Goal: Task Accomplishment & Management: Manage account settings

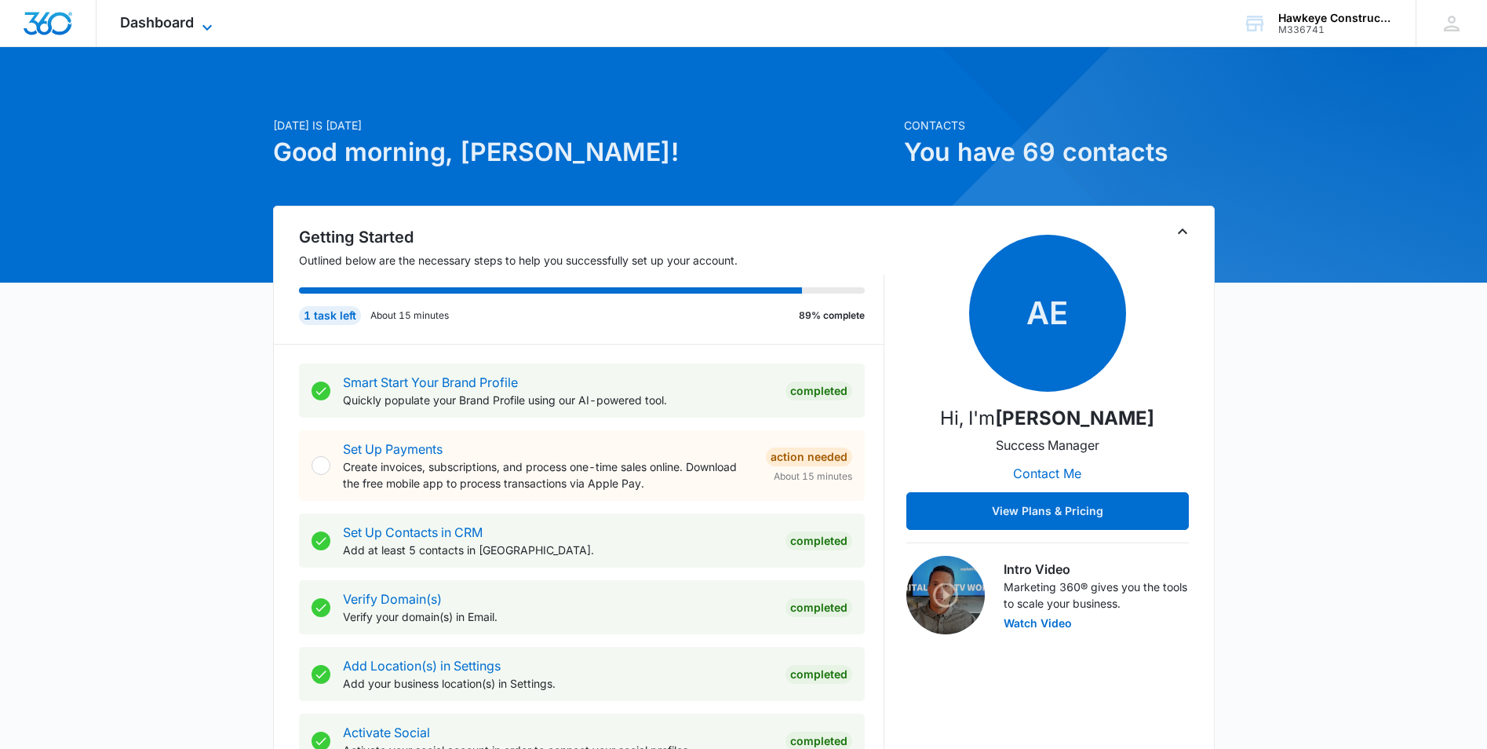
click at [206, 20] on icon at bounding box center [207, 27] width 19 height 19
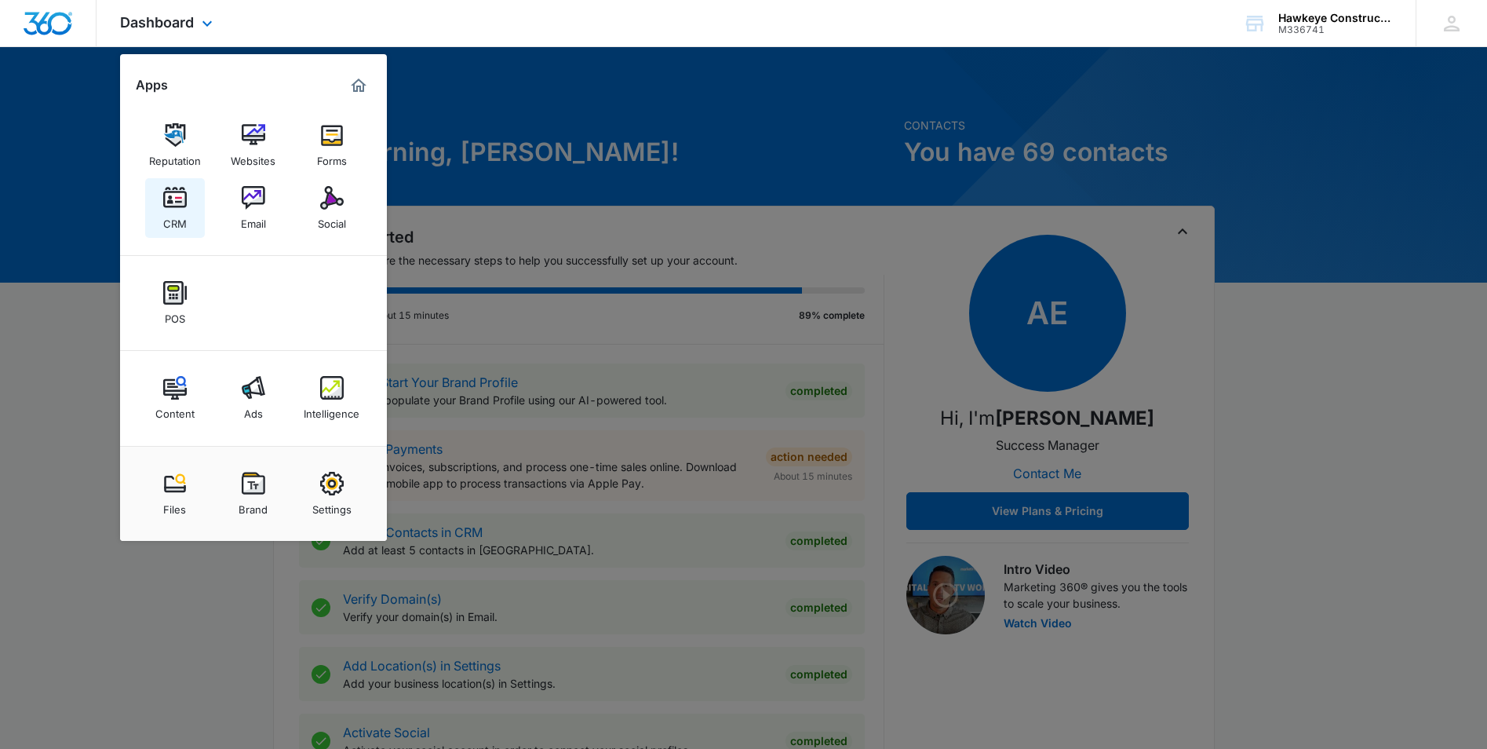
click at [177, 225] on div "CRM" at bounding box center [175, 219] width 24 height 20
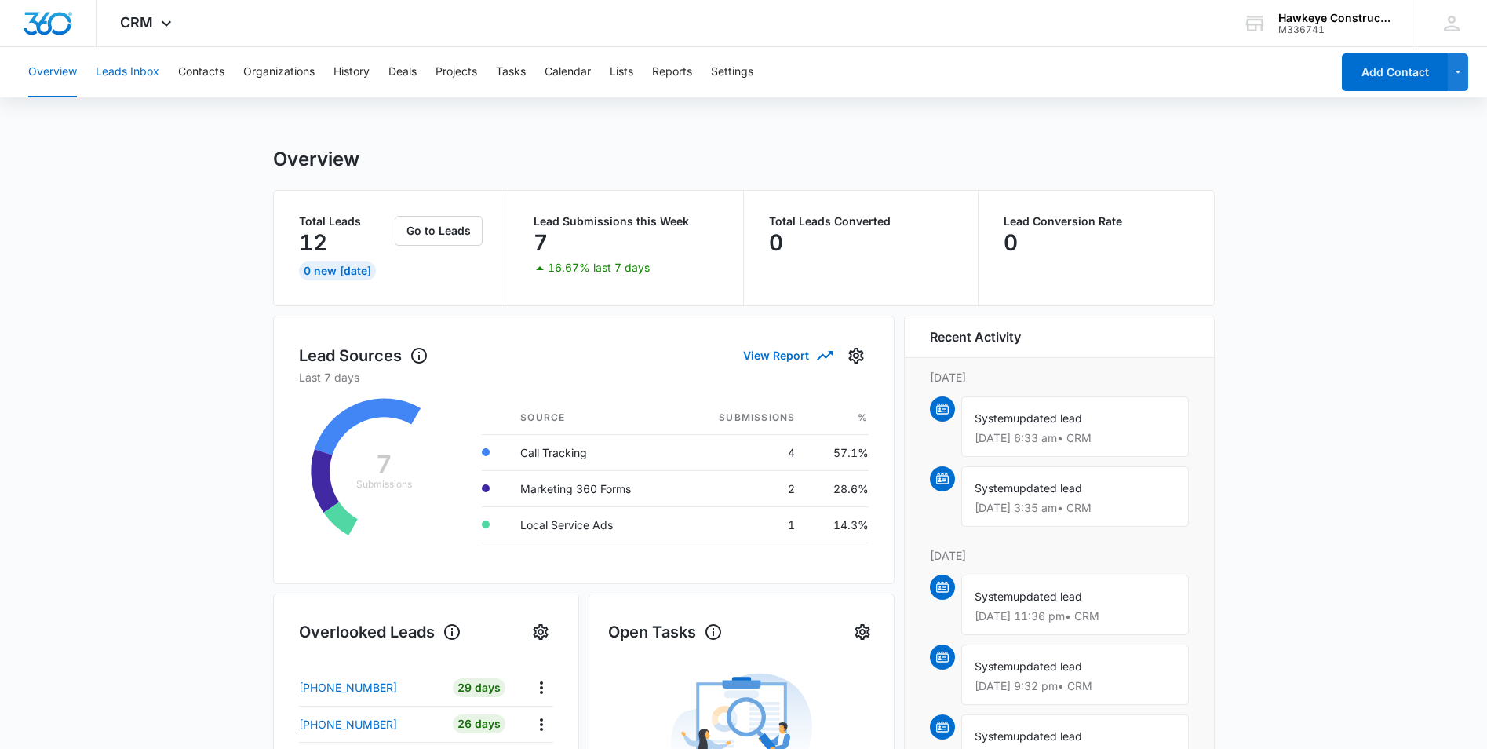
click at [130, 72] on button "Leads Inbox" at bounding box center [128, 72] width 64 height 50
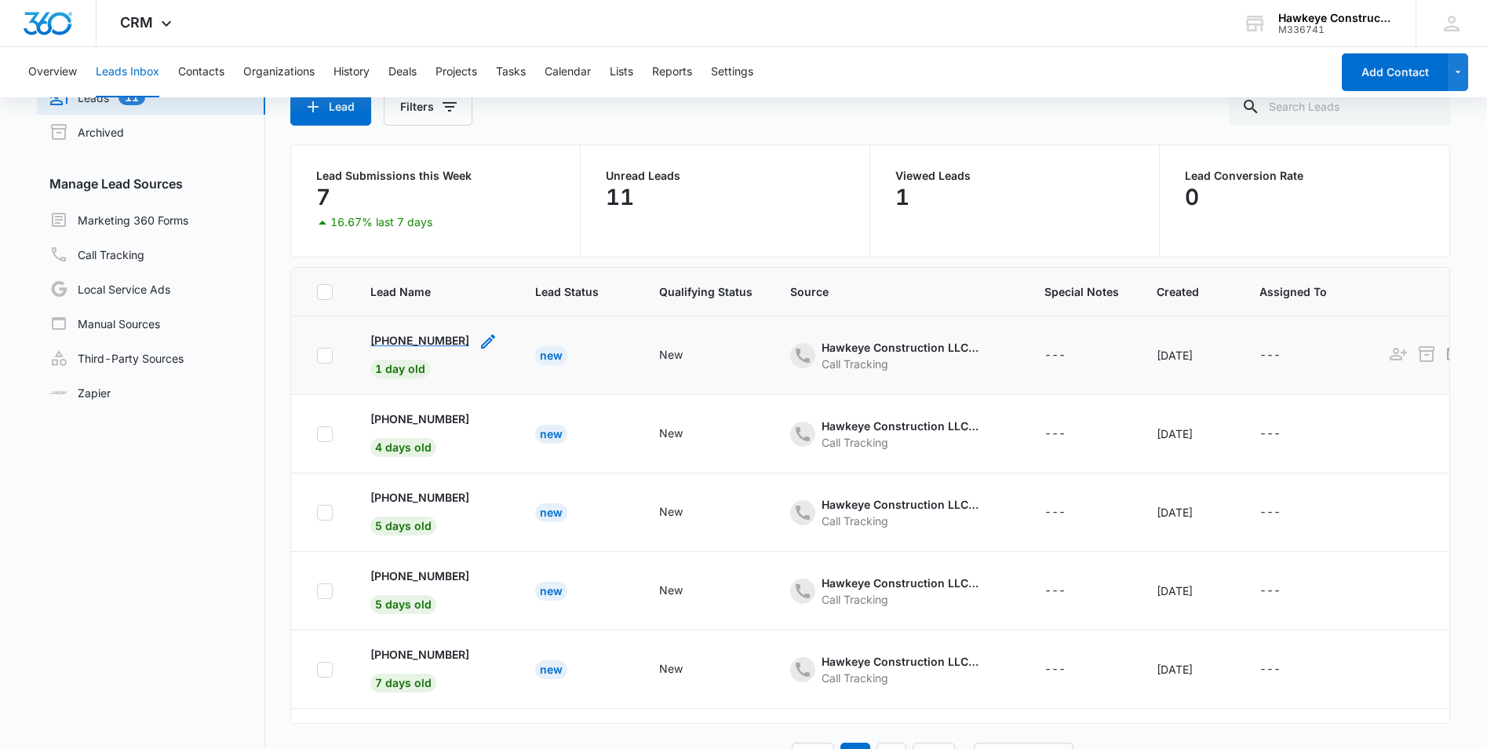
click at [443, 338] on p "[PHONE_NUMBER]" at bounding box center [419, 340] width 99 height 16
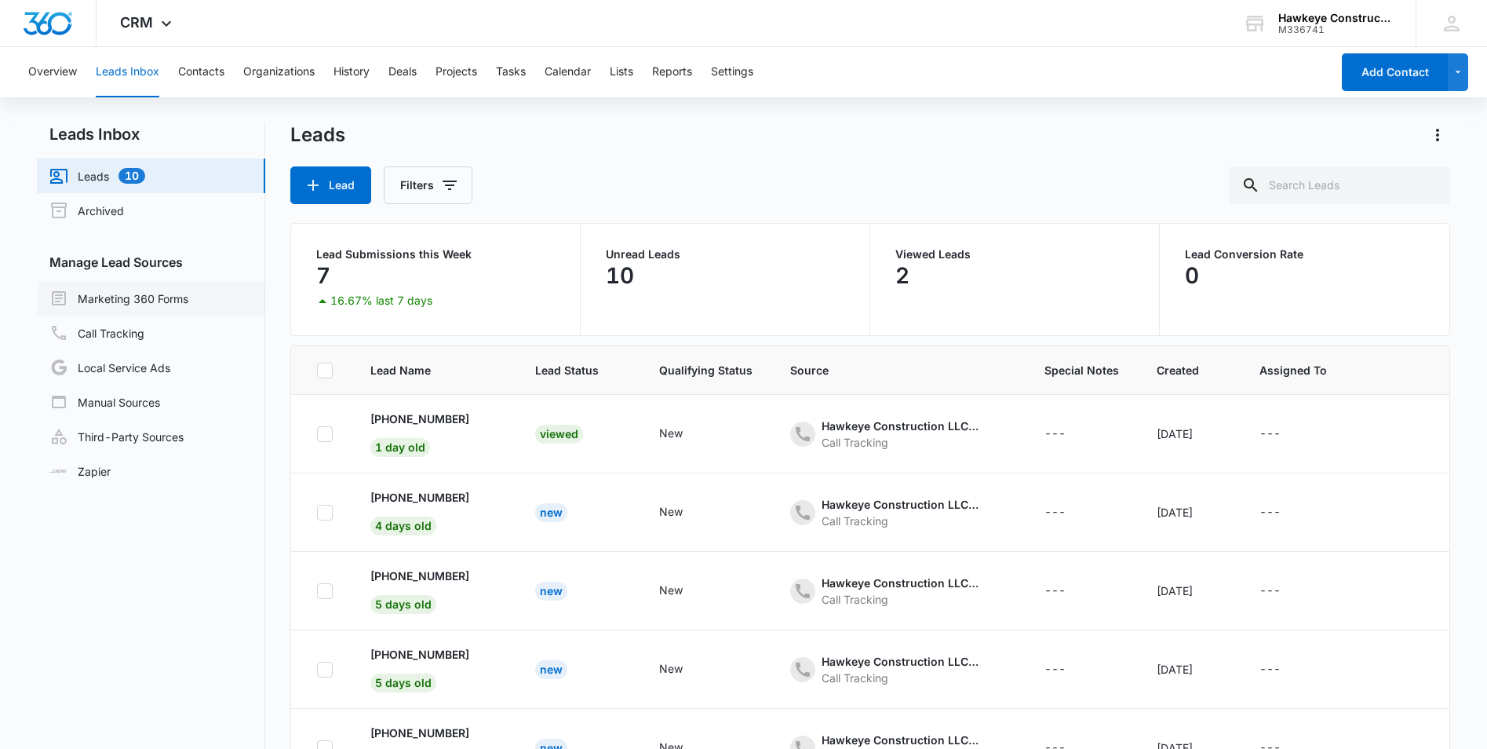
click at [157, 298] on link "Marketing 360 Forms" at bounding box center [118, 298] width 139 height 19
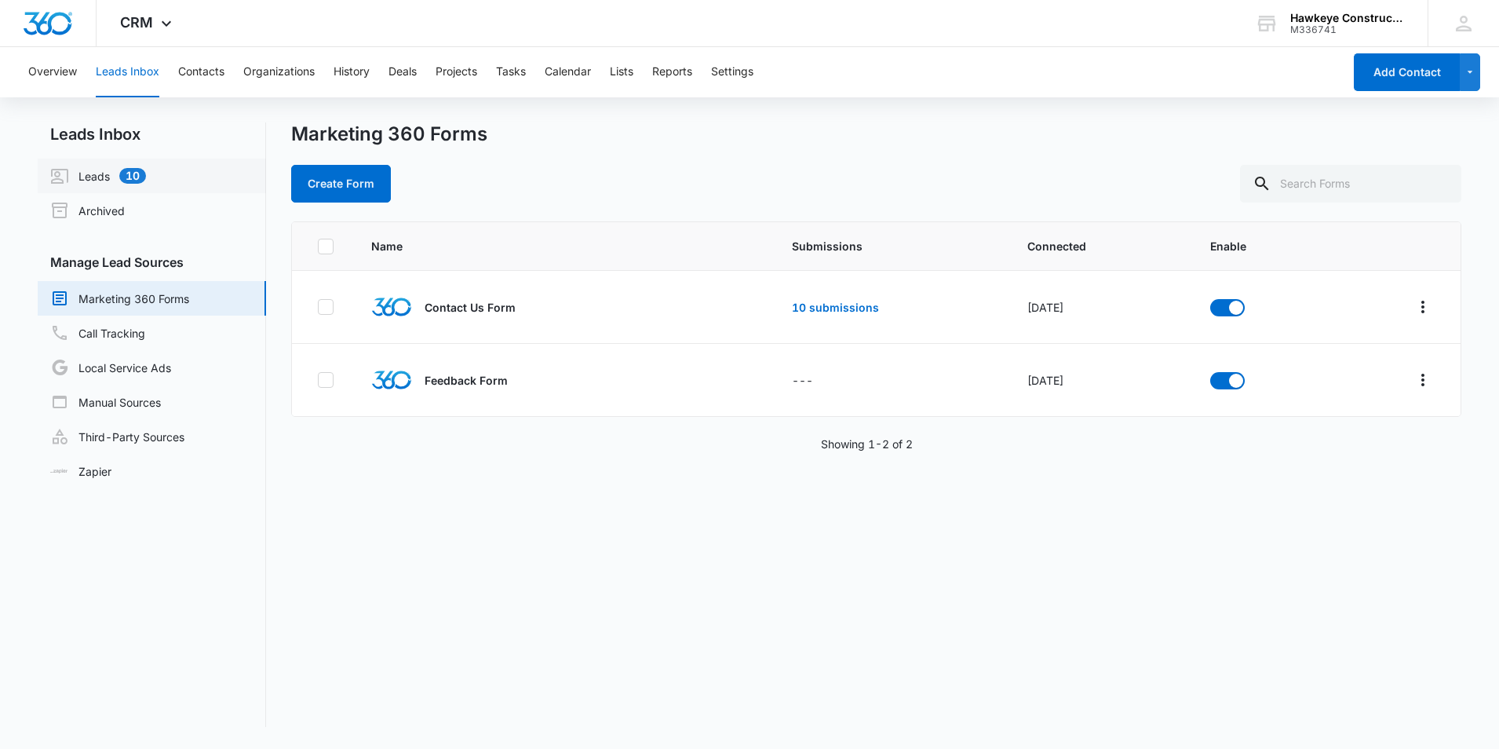
click at [86, 171] on link "Leads 10" at bounding box center [98, 175] width 96 height 19
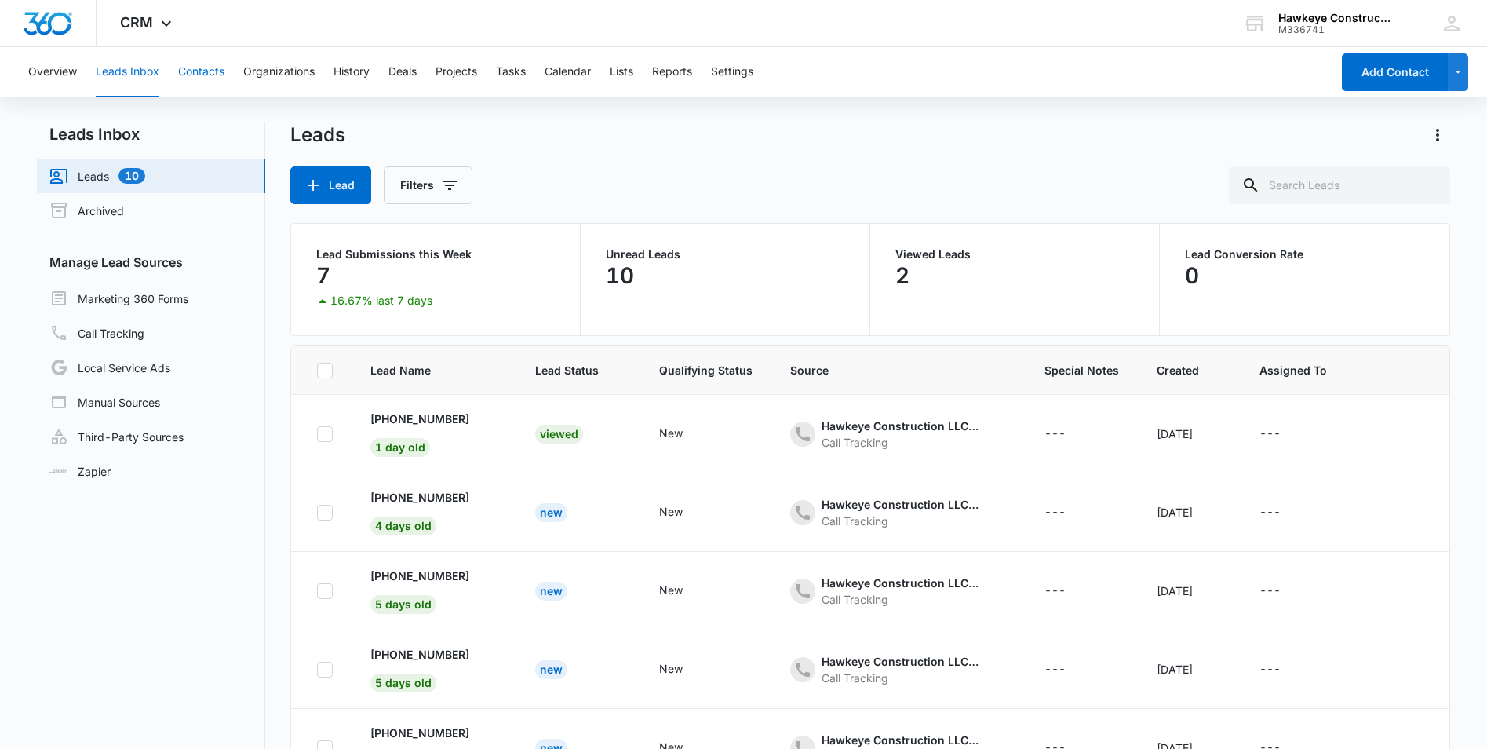
click at [190, 81] on button "Contacts" at bounding box center [201, 72] width 46 height 50
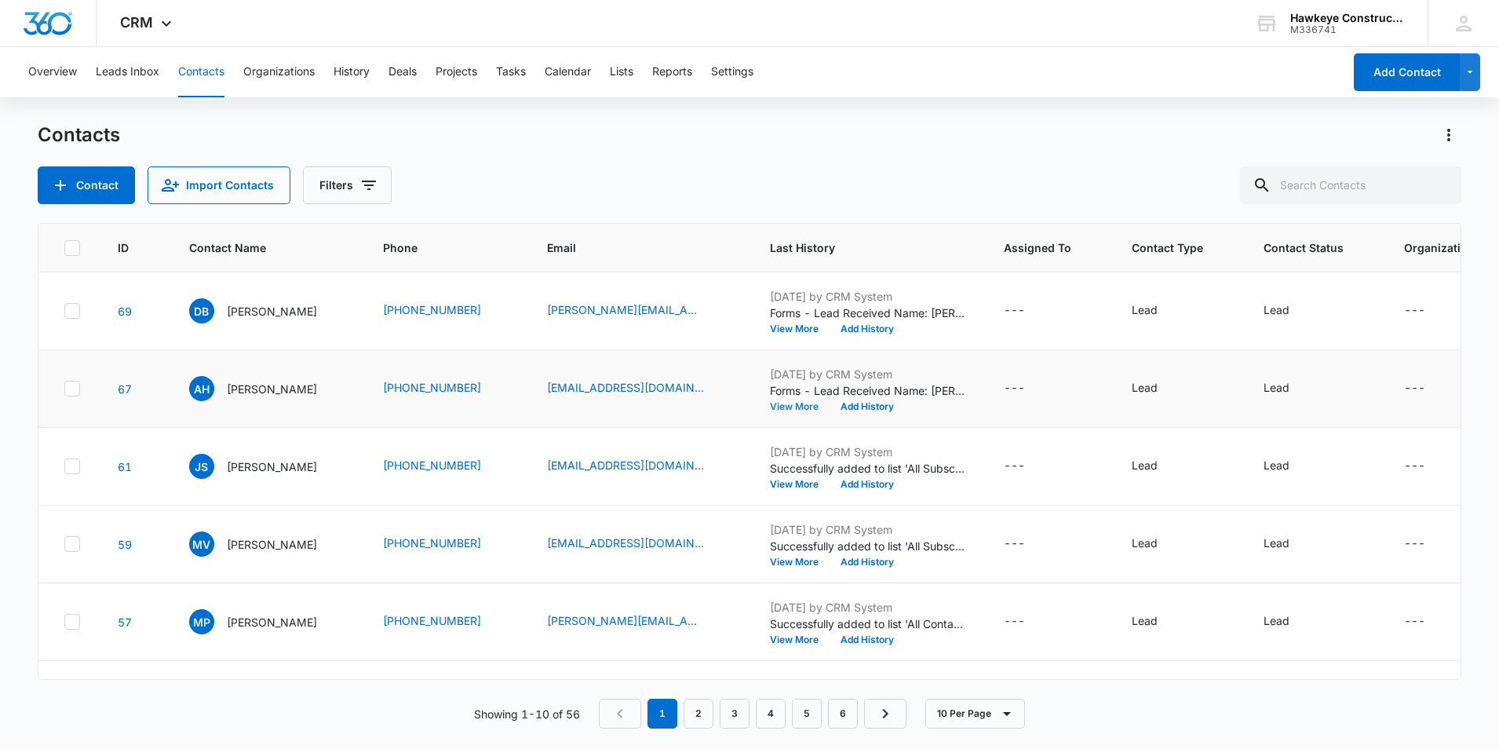
click at [789, 410] on button "View More" at bounding box center [800, 406] width 60 height 9
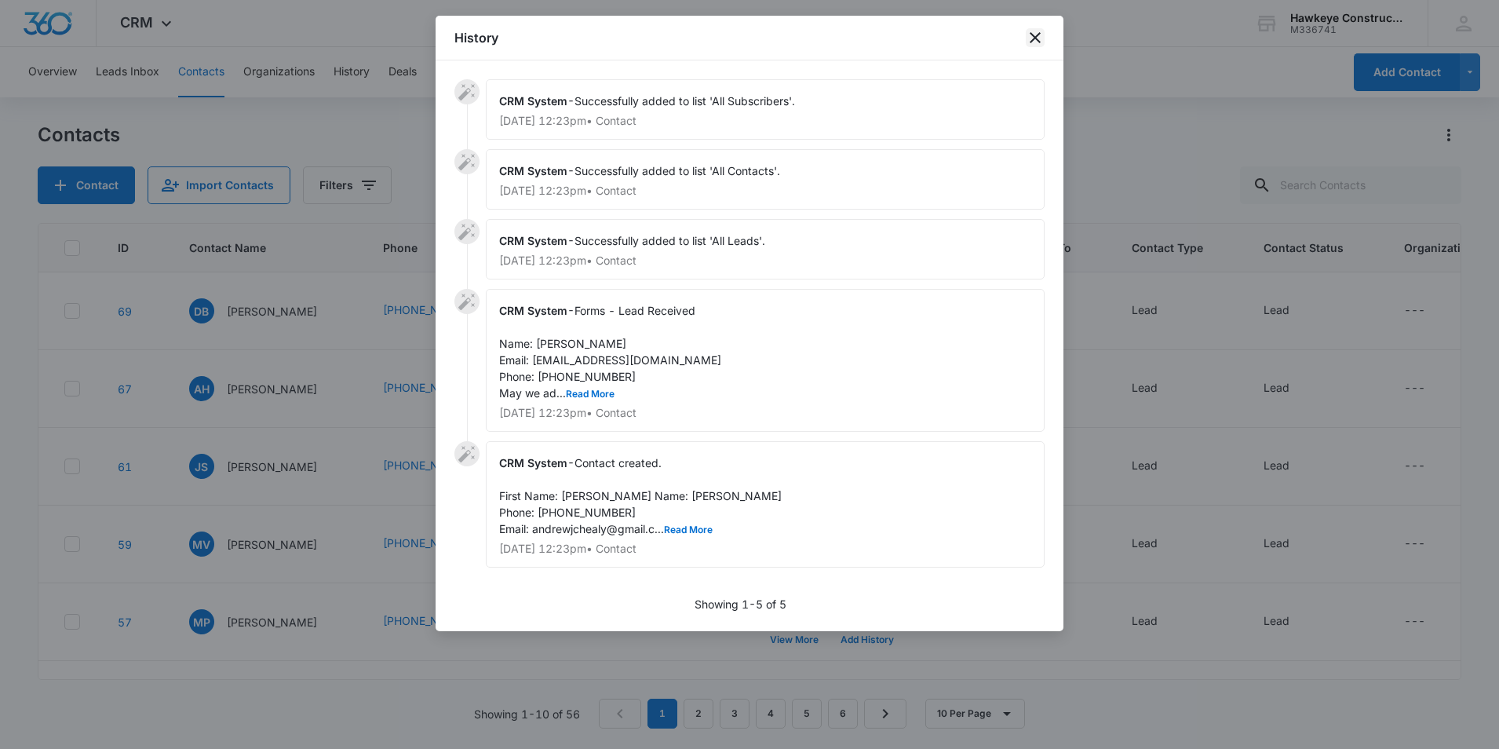
click at [1032, 41] on icon "close" at bounding box center [1034, 37] width 11 height 11
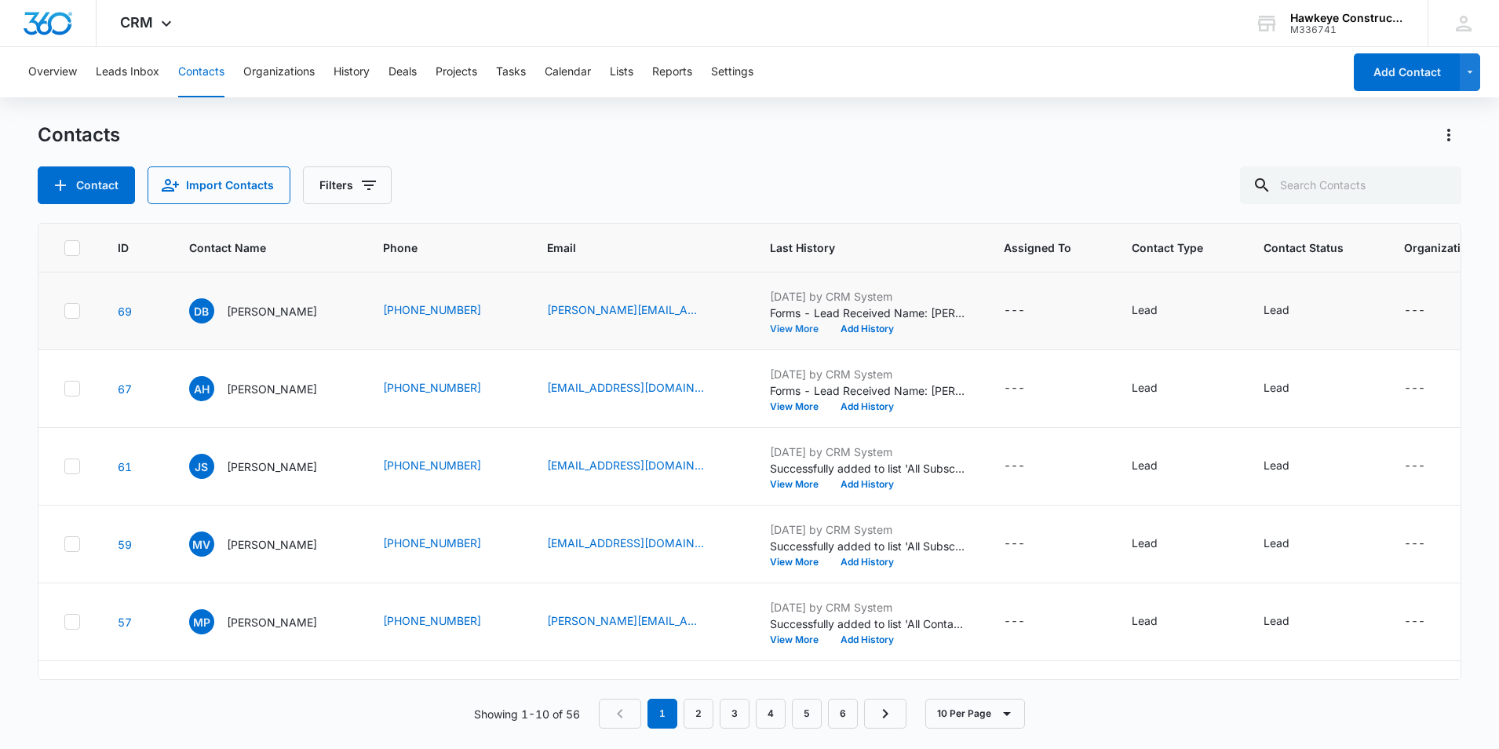
click at [796, 326] on button "View More" at bounding box center [800, 328] width 60 height 9
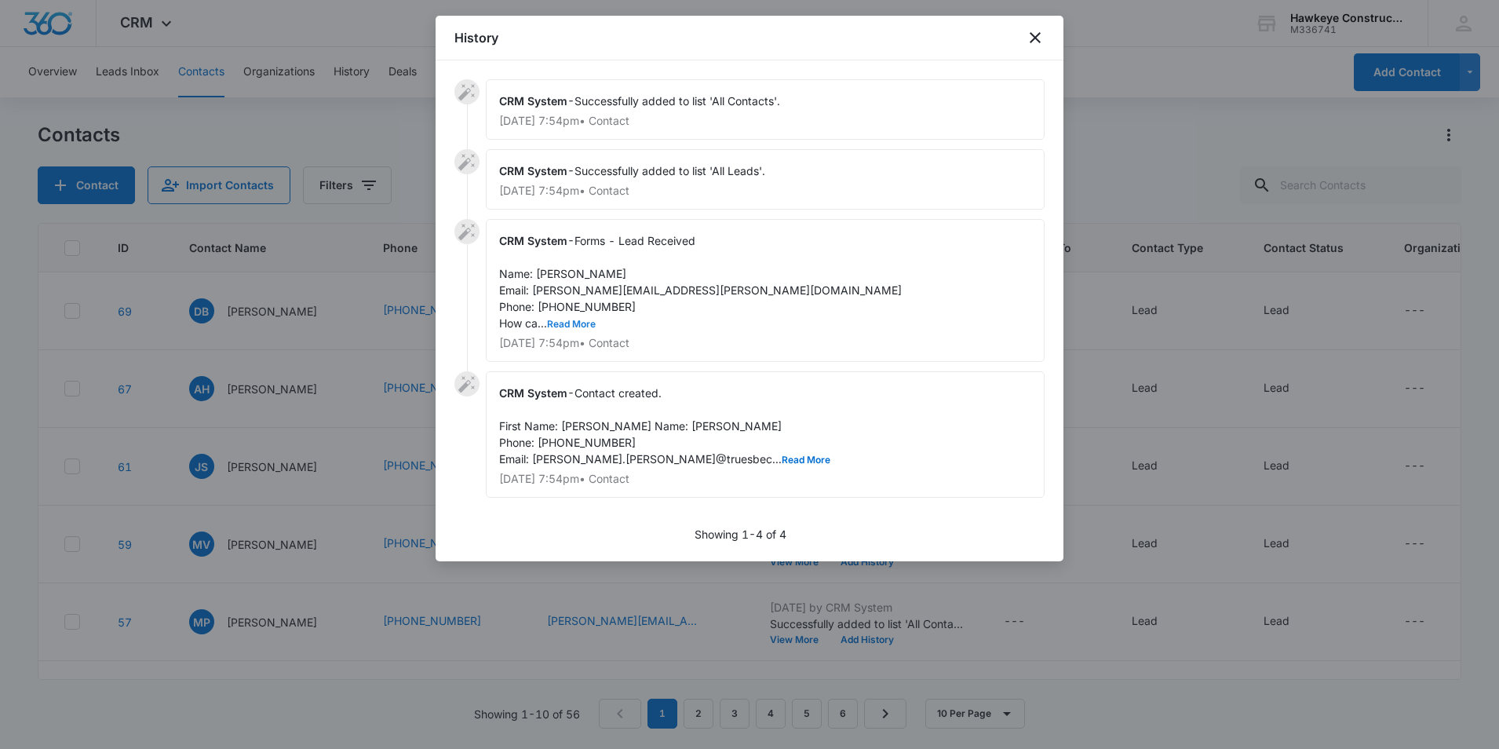
click at [570, 319] on button "Read More" at bounding box center [571, 323] width 49 height 9
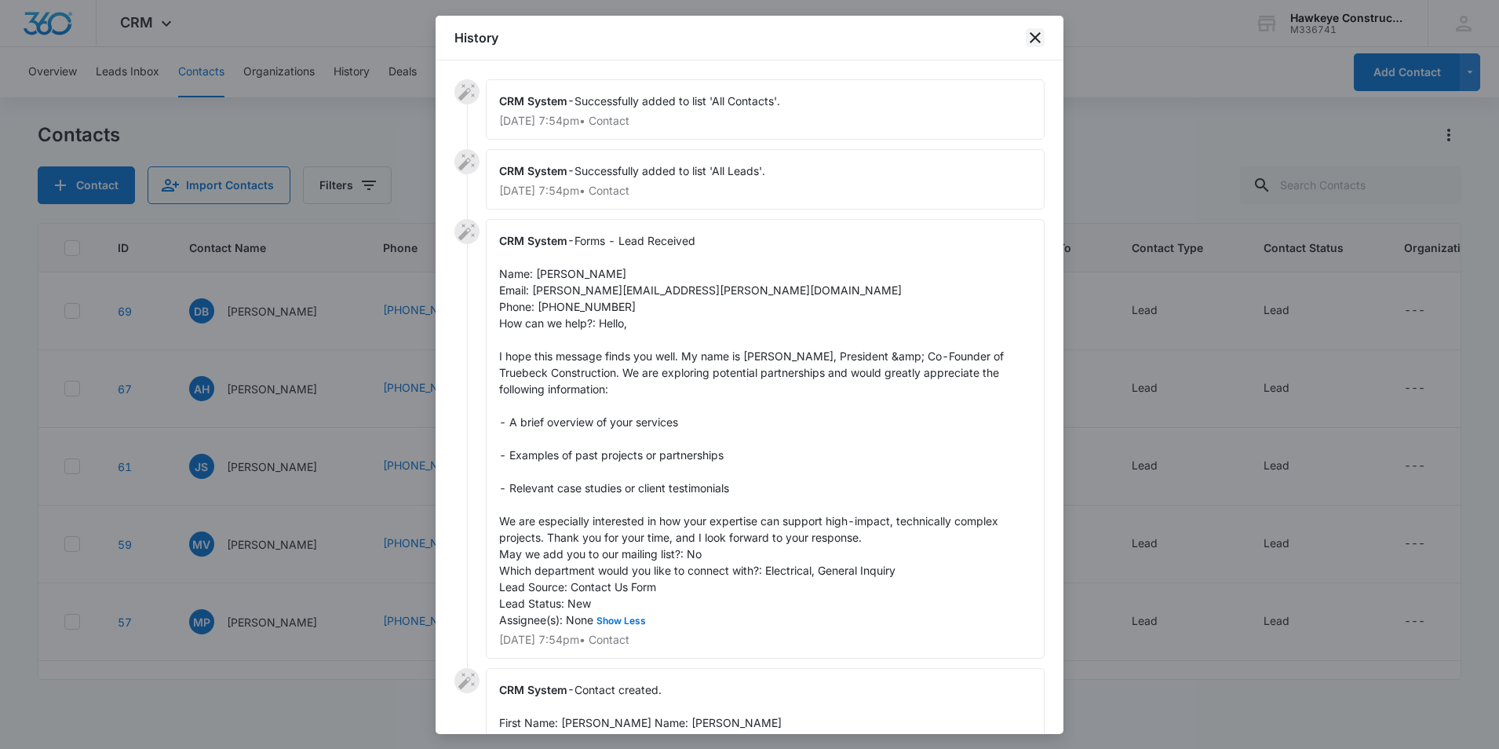
click at [1032, 31] on icon "close" at bounding box center [1034, 37] width 19 height 19
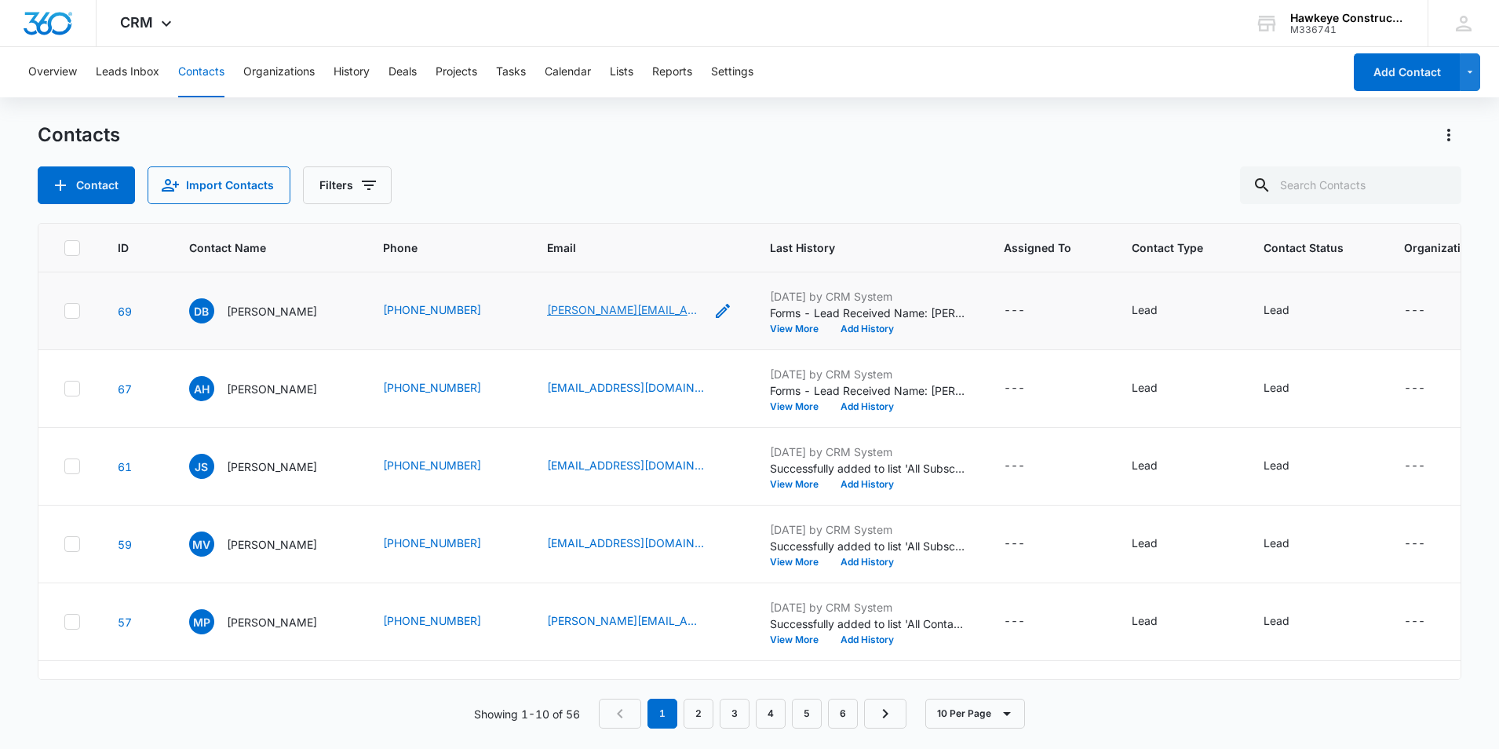
click at [655, 313] on link "[PERSON_NAME][EMAIL_ADDRESS][PERSON_NAME][DOMAIN_NAME]" at bounding box center [625, 309] width 157 height 16
click at [786, 332] on button "View More" at bounding box center [800, 328] width 60 height 9
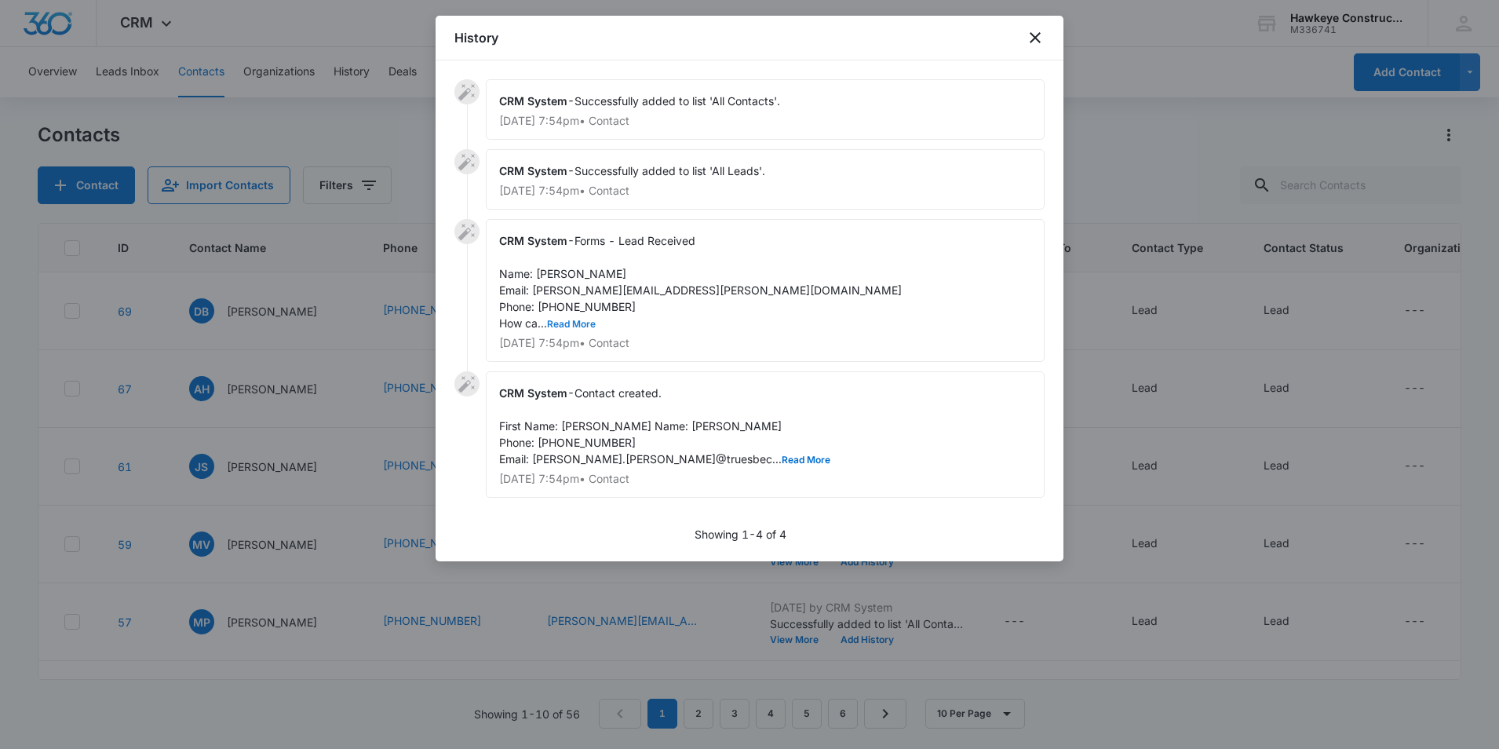
click at [572, 322] on button "Read More" at bounding box center [571, 323] width 49 height 9
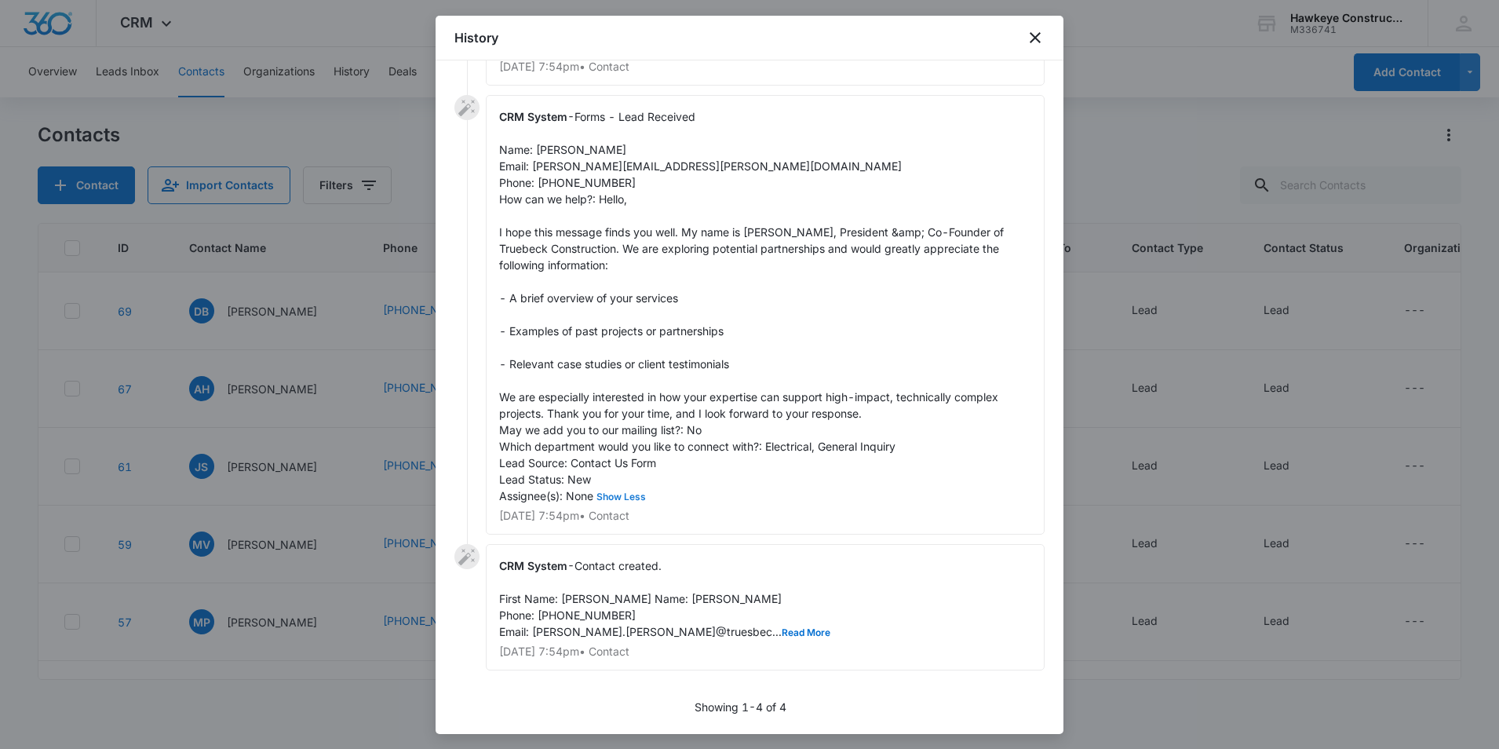
scroll to position [140, 0]
click at [1036, 31] on icon "close" at bounding box center [1034, 37] width 19 height 19
